Goal: Transaction & Acquisition: Purchase product/service

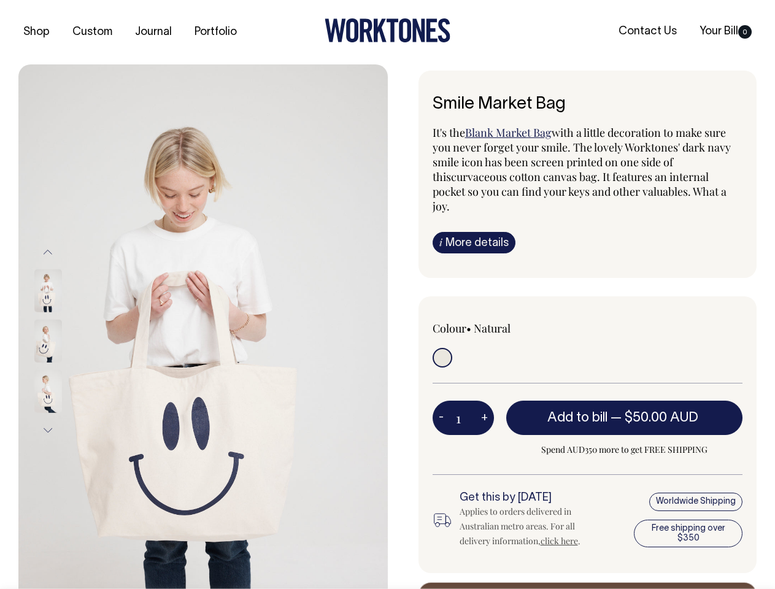
click at [203, 326] on img at bounding box center [202, 340] width 369 height 553
click at [64, 340] on div at bounding box center [64, 341] width 61 height 50
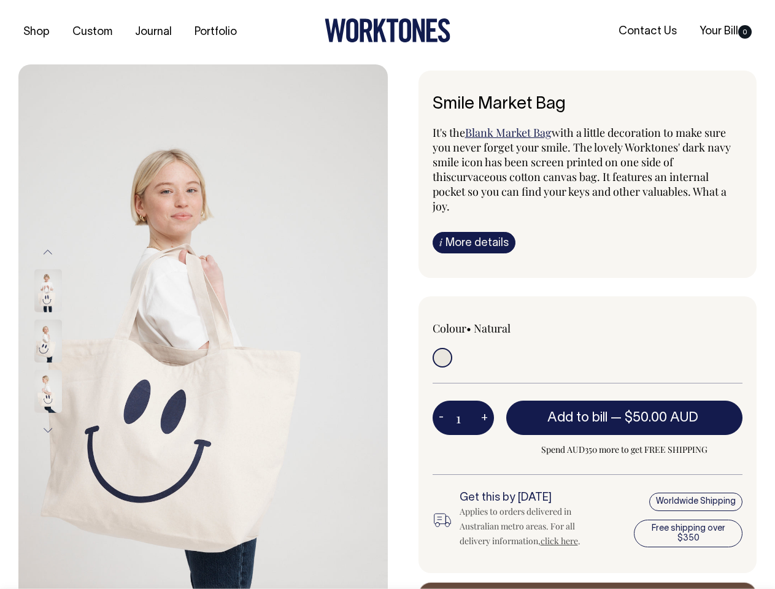
click at [48, 251] on button "Previous" at bounding box center [48, 252] width 18 height 28
click at [64, 366] on div at bounding box center [64, 391] width 61 height 50
click at [48, 430] on button "Next" at bounding box center [48, 430] width 18 height 28
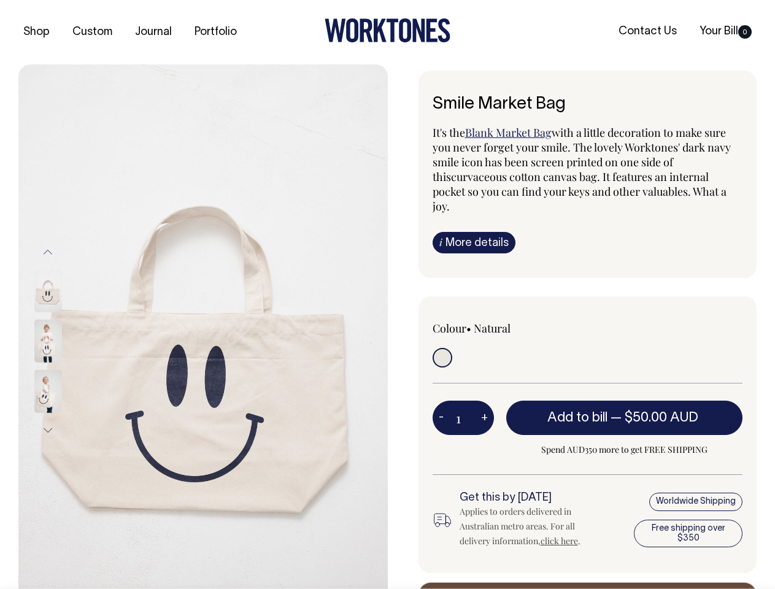
click at [441, 405] on button "-" at bounding box center [440, 417] width 17 height 25
click at [484, 405] on button "+" at bounding box center [484, 417] width 19 height 25
type input "2"
click at [624, 412] on span "— $50.00 AUD" at bounding box center [655, 418] width 91 height 12
